Goal: Task Accomplishment & Management: Use online tool/utility

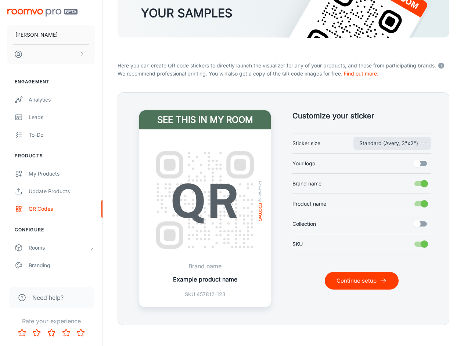
scroll to position [94, 0]
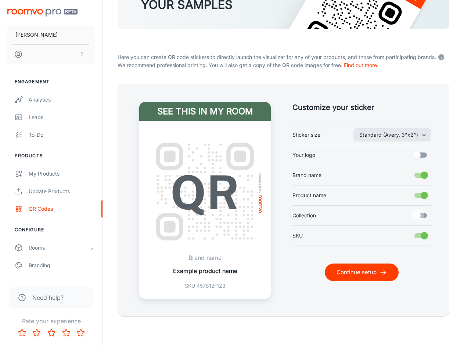
click at [410, 216] on input "Collection" at bounding box center [417, 216] width 42 height 14
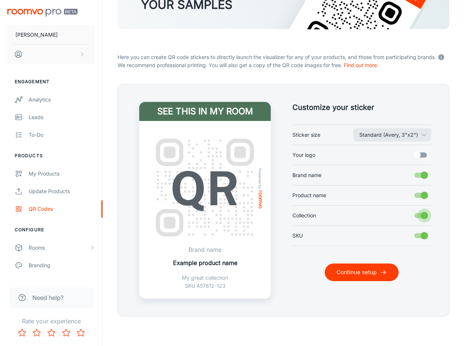
click at [425, 215] on input "Collection" at bounding box center [424, 216] width 42 height 14
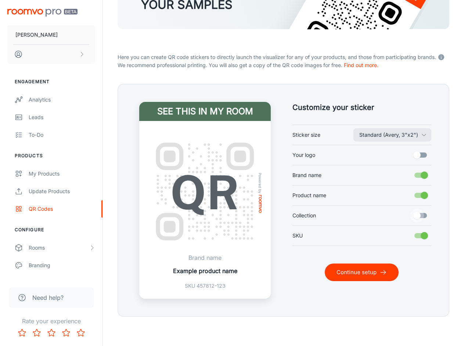
click at [425, 215] on input "Collection" at bounding box center [417, 216] width 42 height 14
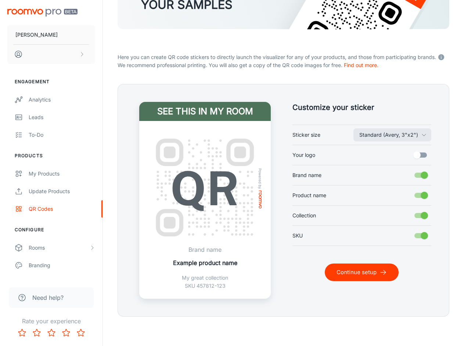
click at [425, 215] on input "Collection" at bounding box center [424, 216] width 42 height 14
checkbox input "false"
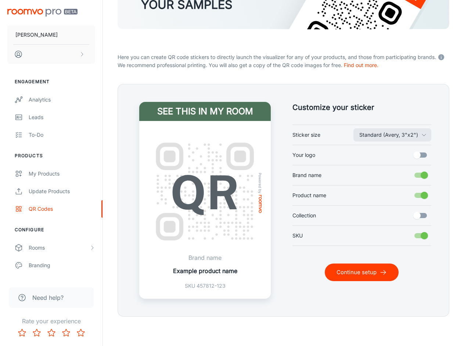
click at [366, 276] on button "Continue setup" at bounding box center [361, 273] width 74 height 18
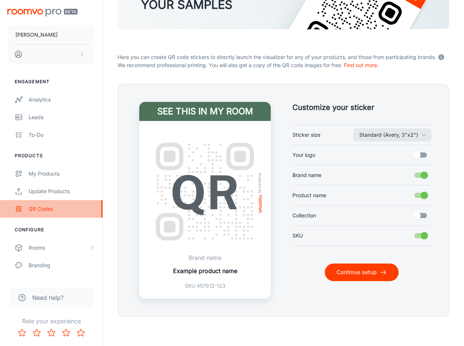
click at [53, 209] on div "QR Codes" at bounding box center [62, 209] width 66 height 8
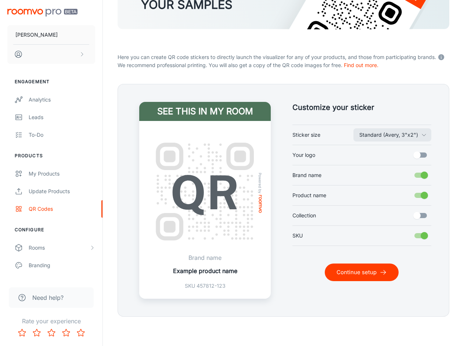
scroll to position [0, 0]
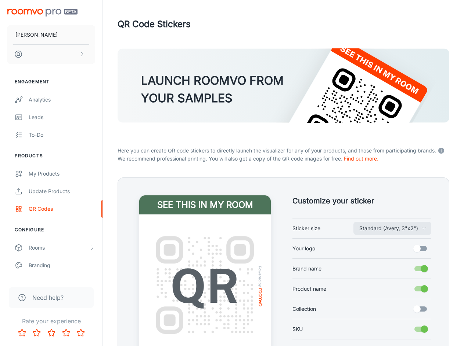
click at [344, 271] on label "Brand name" at bounding box center [361, 269] width 139 height 14
click at [403, 271] on input "Brand name" at bounding box center [424, 269] width 42 height 14
click at [344, 272] on label "Brand name" at bounding box center [361, 269] width 139 height 14
click at [396, 272] on input "Brand name" at bounding box center [417, 269] width 42 height 14
checkbox input "true"
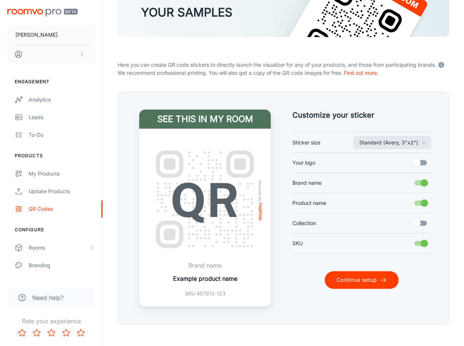
scroll to position [94, 0]
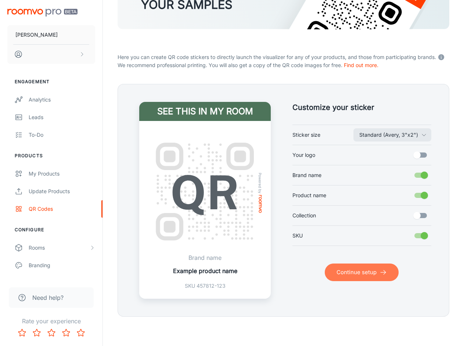
click at [357, 279] on button "Continue setup" at bounding box center [361, 273] width 74 height 18
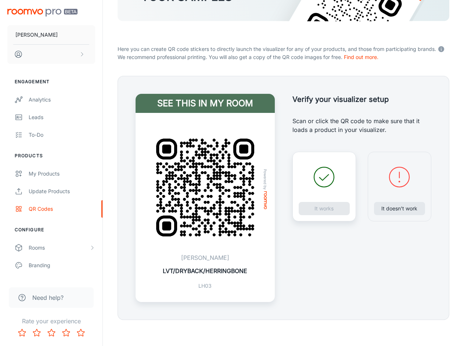
scroll to position [105, 0]
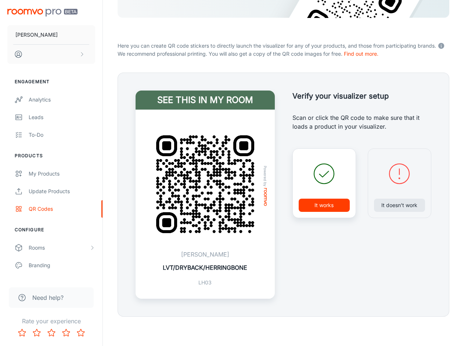
click at [203, 283] on p "LH03" at bounding box center [205, 283] width 84 height 8
click at [228, 222] on img at bounding box center [204, 184] width 121 height 121
click at [51, 183] on link "Update Products" at bounding box center [51, 192] width 102 height 18
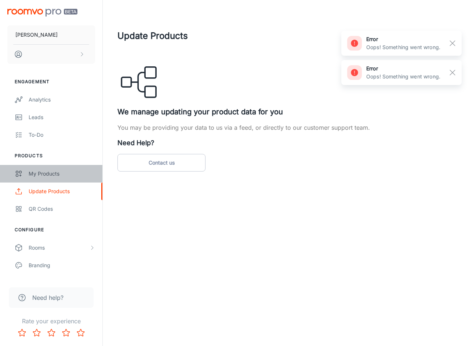
click at [54, 172] on div "My Products" at bounding box center [62, 174] width 66 height 8
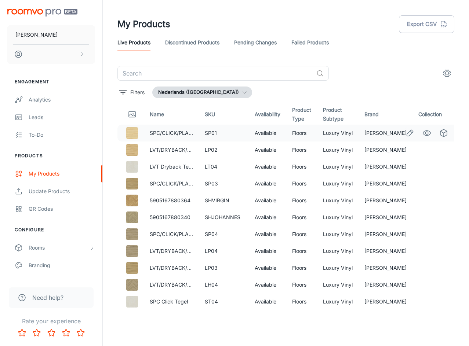
click at [135, 132] on img at bounding box center [132, 133] width 12 height 12
click at [159, 132] on link "SPC/CLICK/PLANK" at bounding box center [173, 133] width 46 height 6
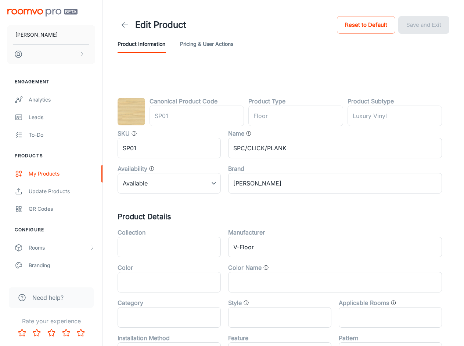
type input "vloer"
type input "Luxevinyl"
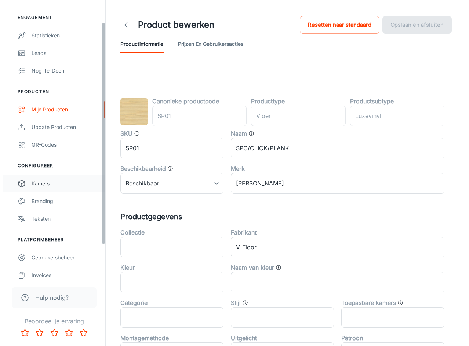
scroll to position [70, 0]
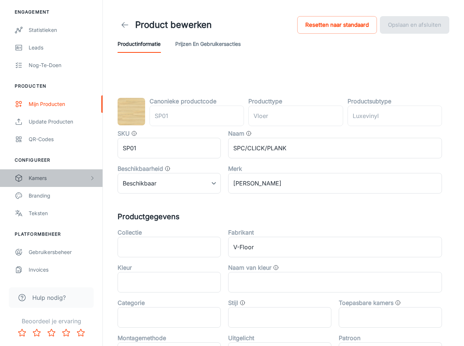
click at [57, 181] on div "Kamers" at bounding box center [59, 178] width 61 height 8
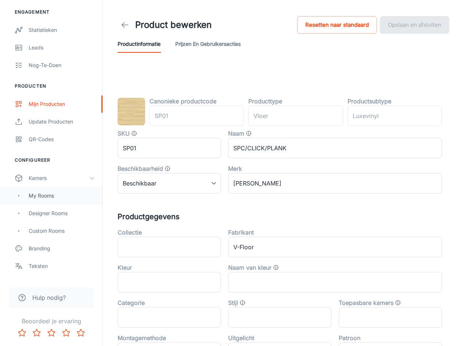
click at [54, 193] on div "My Rooms" at bounding box center [62, 196] width 66 height 8
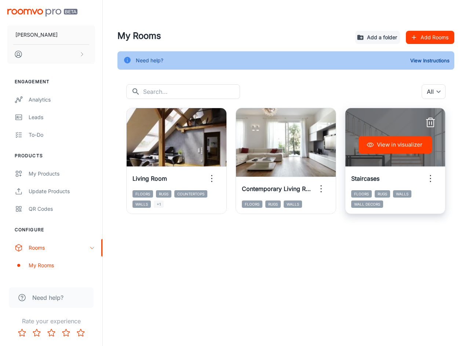
click at [362, 172] on div "Staircases" at bounding box center [395, 178] width 100 height 23
click at [384, 142] on button "View in visualizer" at bounding box center [395, 145] width 73 height 18
